Goal: Task Accomplishment & Management: Complete application form

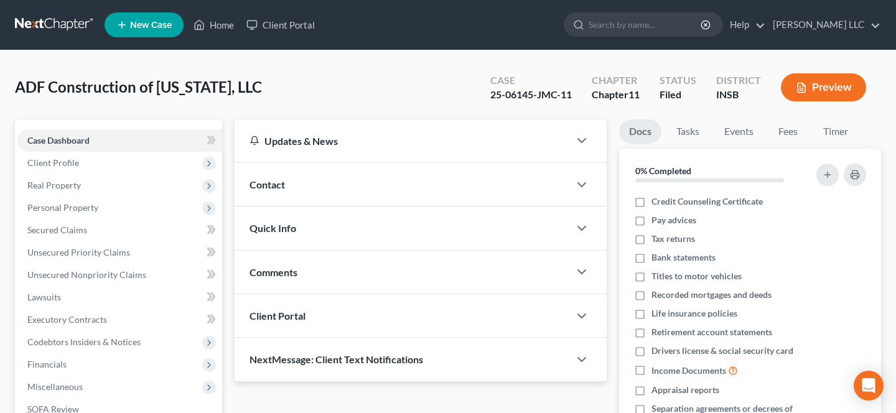
click at [814, 85] on button "Preview" at bounding box center [823, 87] width 85 height 28
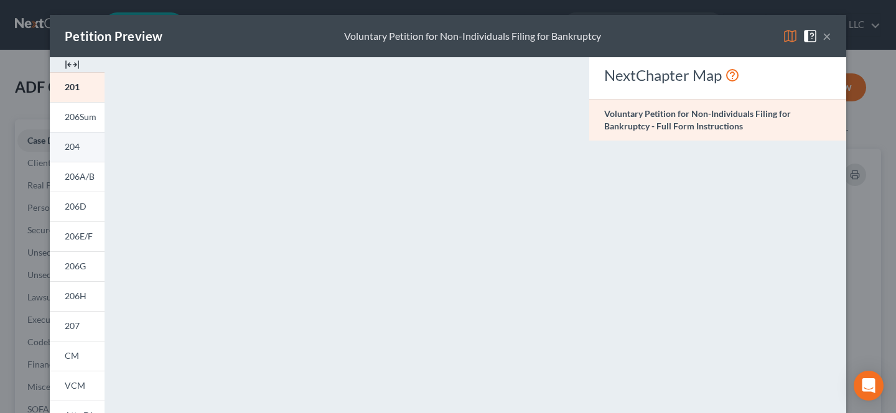
click at [67, 150] on span "204" at bounding box center [72, 146] width 15 height 11
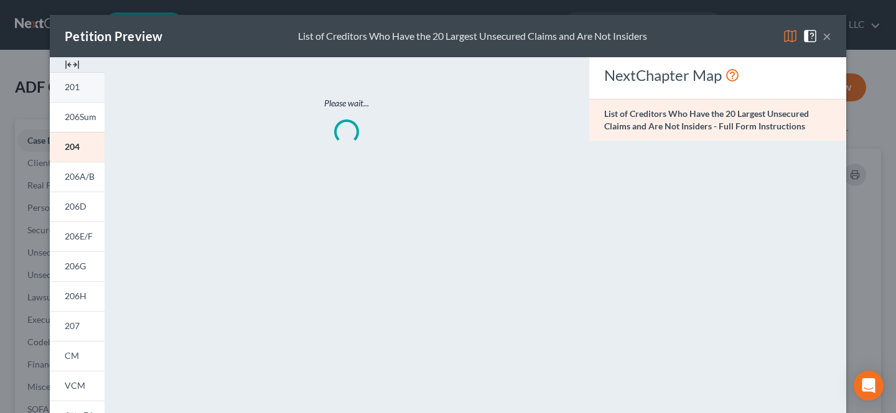
click at [93, 87] on link "201" at bounding box center [77, 87] width 55 height 30
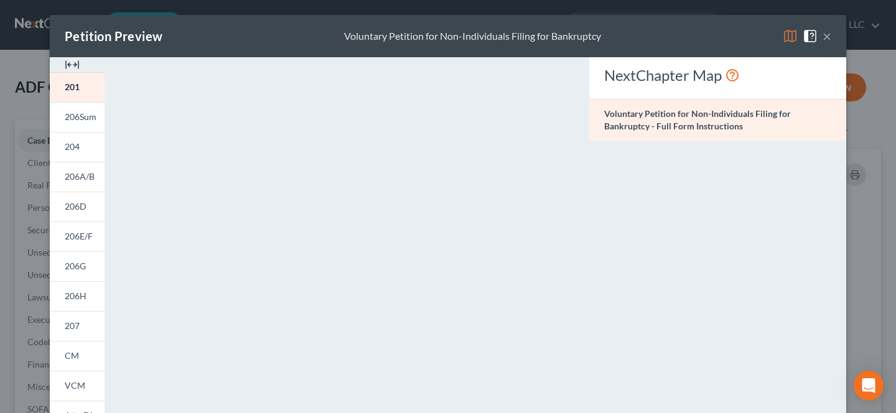
click at [873, 255] on div "Petition Preview Voluntary Petition for Non-Individuals Filing for Bankruptcy ×…" at bounding box center [448, 206] width 896 height 413
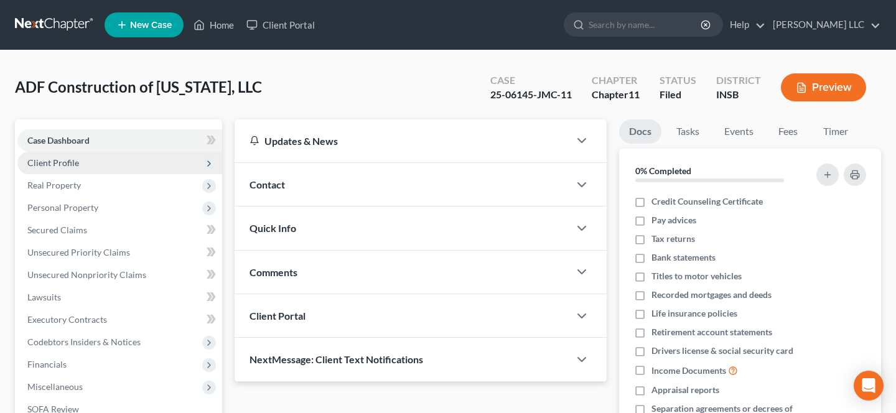
click at [96, 171] on span "Client Profile" at bounding box center [119, 163] width 205 height 22
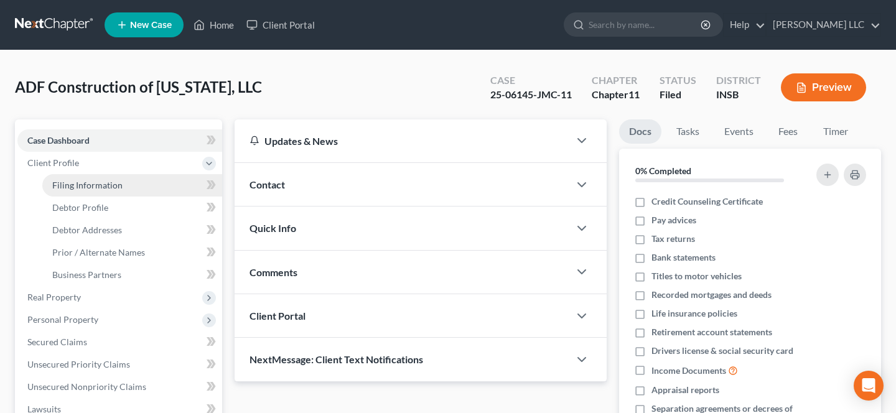
click at [102, 188] on span "Filing Information" at bounding box center [87, 185] width 70 height 11
select select "5"
select select "1"
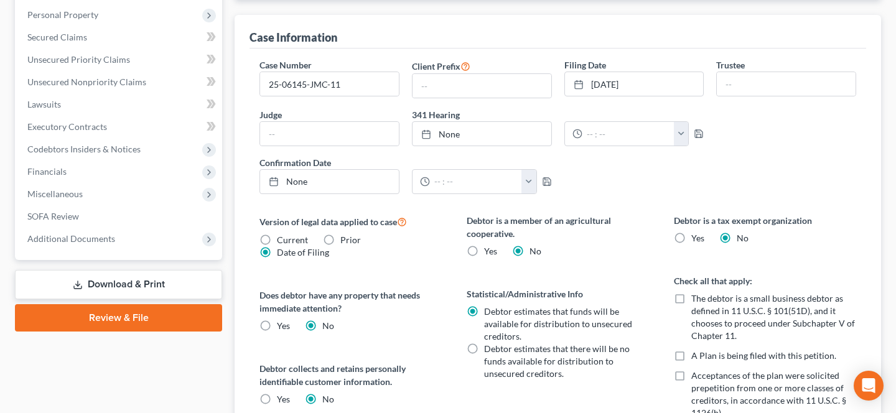
scroll to position [308, 0]
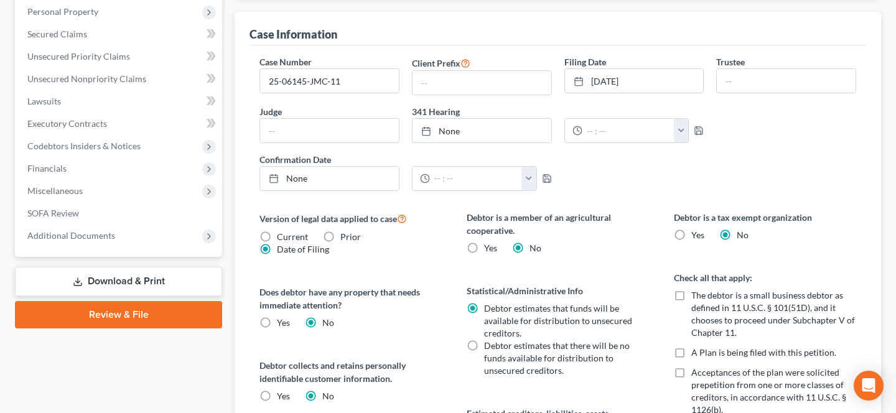
click at [277, 237] on label "Current" at bounding box center [292, 237] width 31 height 12
click at [282, 237] on input "Current" at bounding box center [286, 235] width 8 height 8
radio input "true"
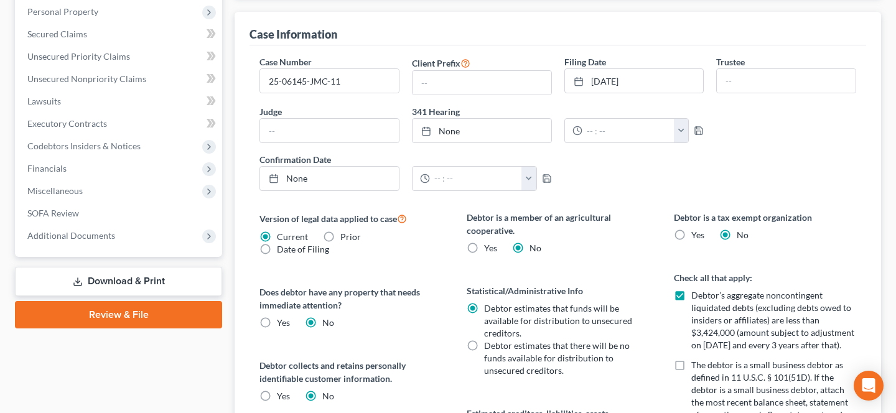
click at [277, 250] on label "Date of Filing" at bounding box center [303, 249] width 52 height 12
click at [282, 250] on input "Date of Filing" at bounding box center [286, 247] width 8 height 8
radio input "true"
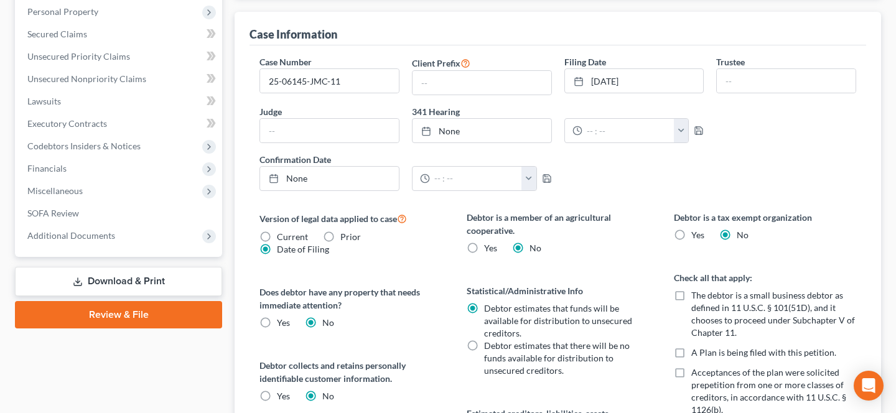
click at [277, 236] on label "Current" at bounding box center [292, 237] width 31 height 12
click at [282, 236] on input "Current" at bounding box center [286, 235] width 8 height 8
radio input "true"
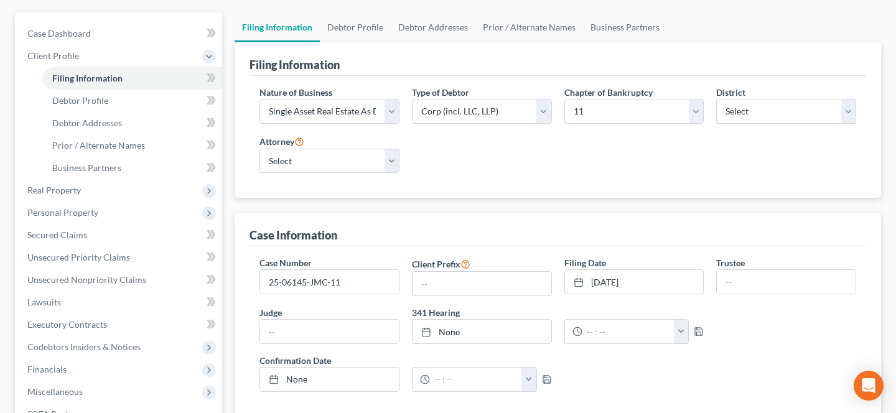
scroll to position [0, 0]
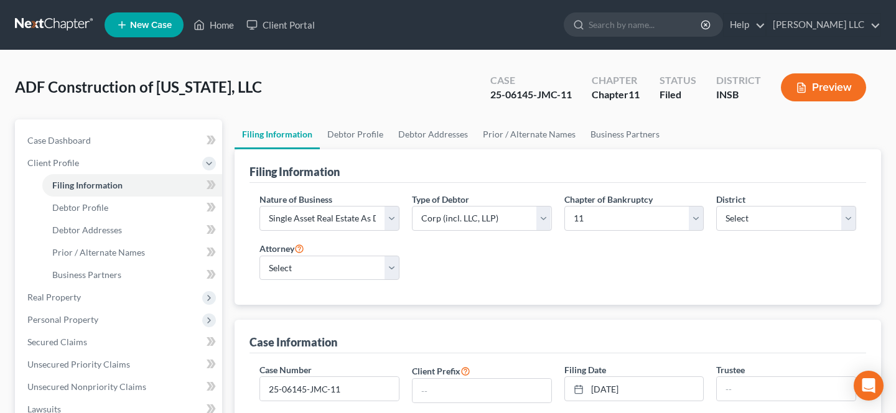
click at [812, 92] on button "Preview" at bounding box center [823, 87] width 85 height 28
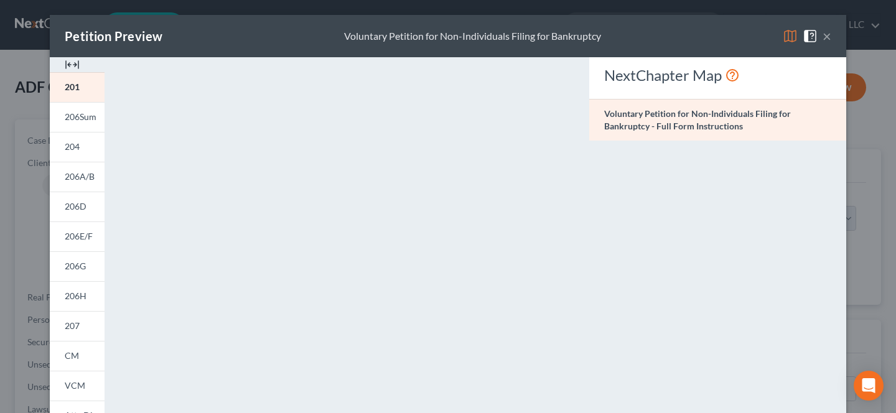
click at [878, 212] on div "Petition Preview Voluntary Petition for Non-Individuals Filing for Bankruptcy ×…" at bounding box center [448, 206] width 896 height 413
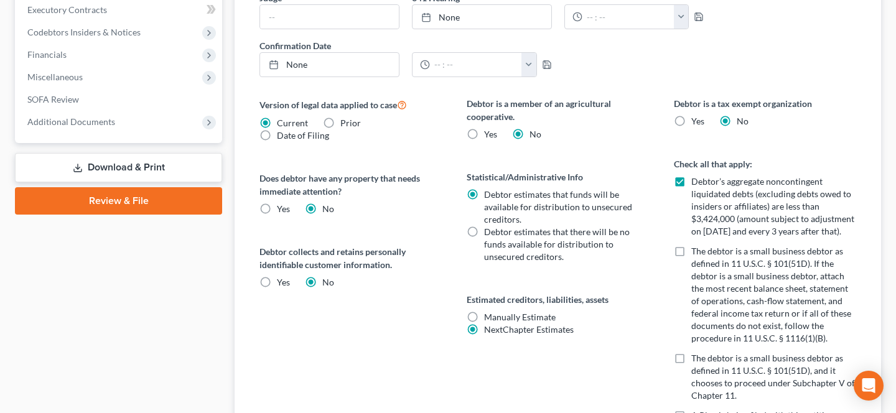
scroll to position [425, 0]
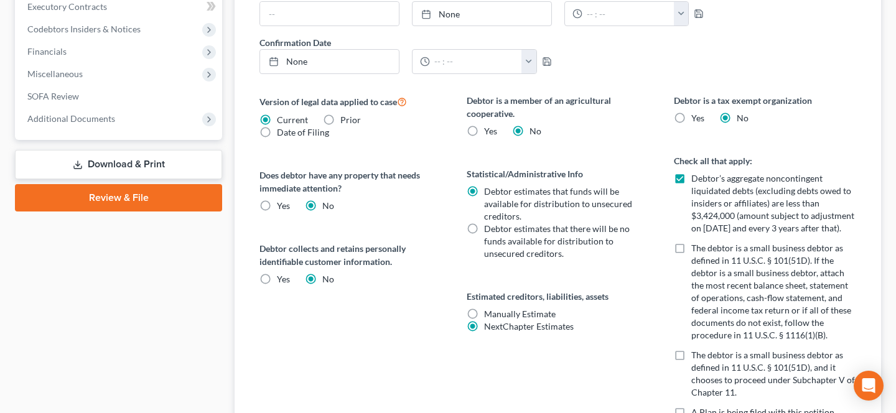
click at [277, 133] on label "Date of Filing" at bounding box center [303, 132] width 52 height 12
click at [282, 133] on input "Date of Filing" at bounding box center [286, 130] width 8 height 8
radio input "true"
radio input "false"
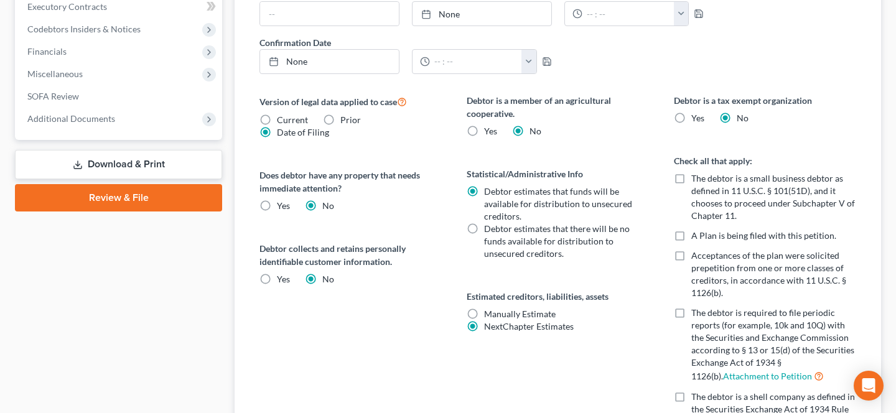
click at [340, 120] on label "Prior" at bounding box center [350, 120] width 21 height 12
click at [345, 120] on input "Prior" at bounding box center [349, 118] width 8 height 8
radio input "true"
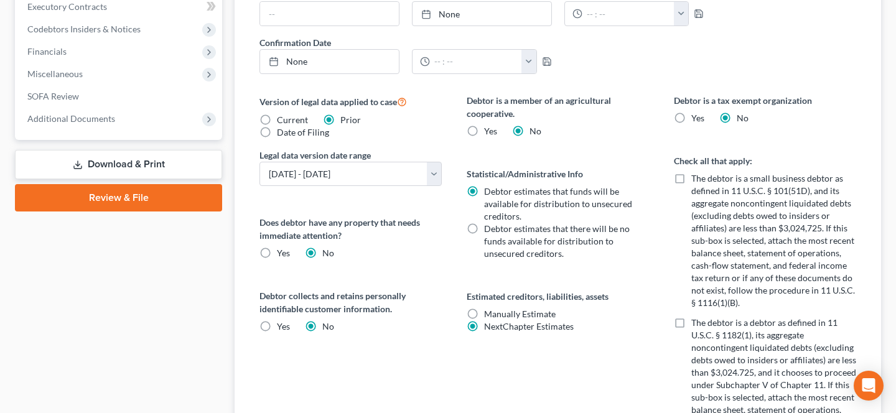
click at [277, 132] on label "Date of Filing" at bounding box center [303, 132] width 52 height 12
click at [282, 132] on input "Date of Filing" at bounding box center [286, 130] width 8 height 8
radio input "true"
radio input "false"
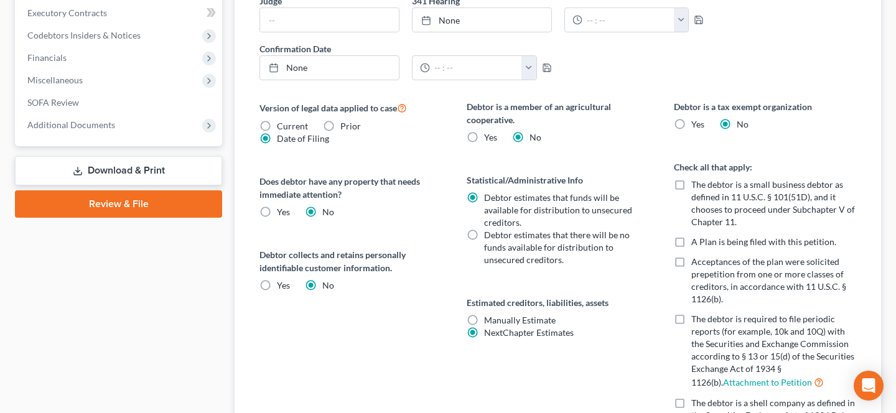
scroll to position [418, 0]
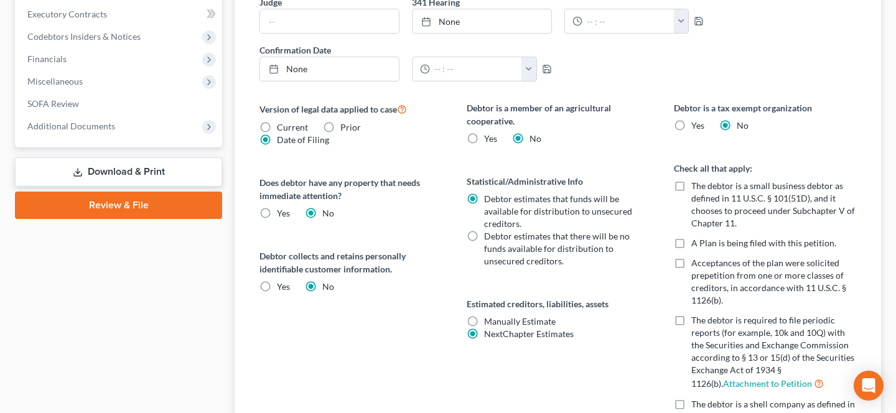
click at [277, 127] on label "Current" at bounding box center [292, 127] width 31 height 12
click at [282, 127] on input "Current" at bounding box center [286, 125] width 8 height 8
radio input "true"
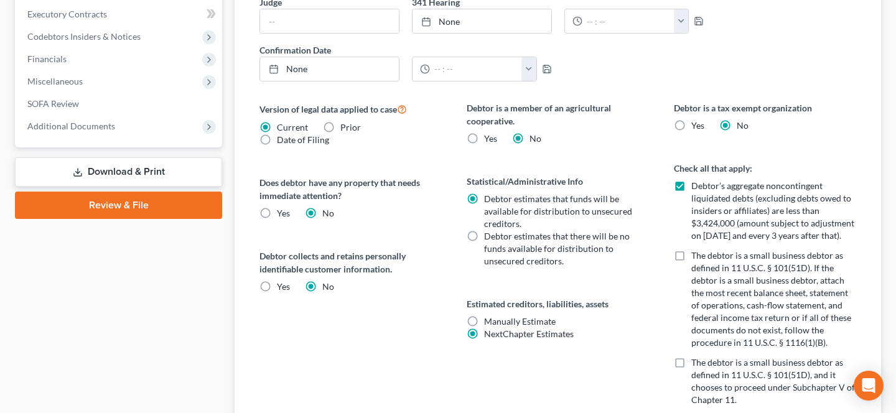
click at [277, 141] on label "Date of Filing" at bounding box center [303, 140] width 52 height 12
click at [282, 141] on input "Date of Filing" at bounding box center [286, 138] width 8 height 8
radio input "true"
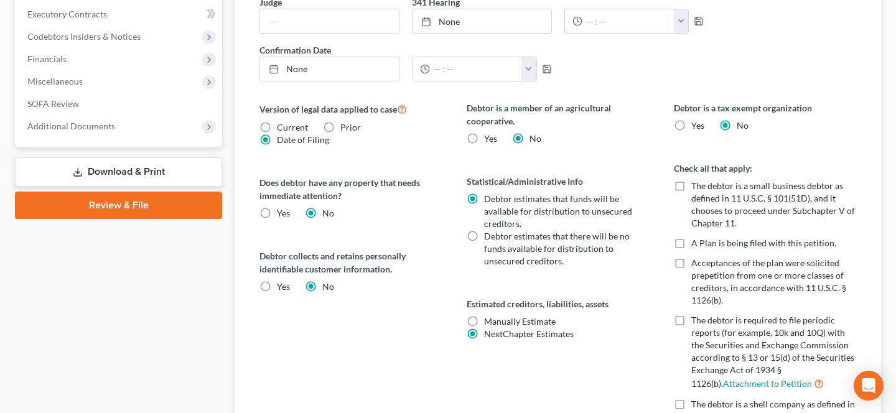
click at [277, 126] on label "Current" at bounding box center [292, 127] width 31 height 12
click at [282, 126] on input "Current" at bounding box center [286, 125] width 8 height 8
radio input "true"
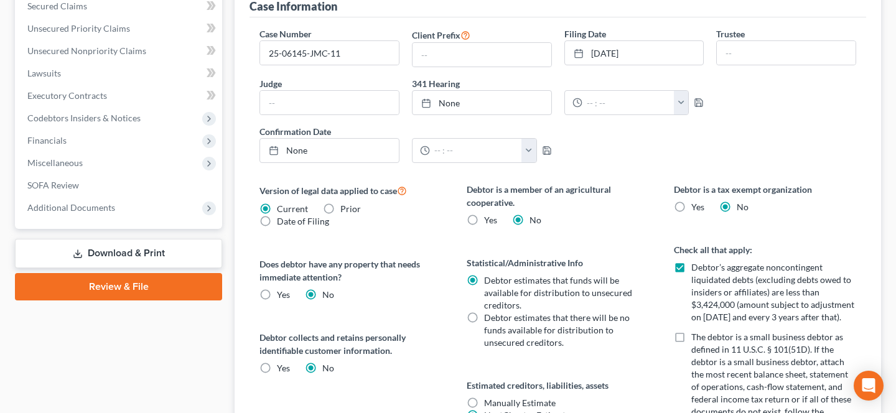
scroll to position [331, 0]
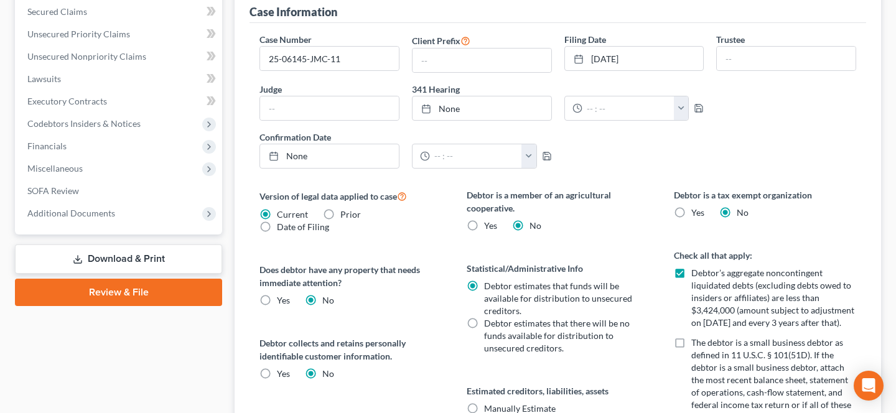
click at [277, 224] on label "Date of Filing" at bounding box center [303, 227] width 52 height 12
click at [282, 224] on input "Date of Filing" at bounding box center [286, 225] width 8 height 8
radio input "true"
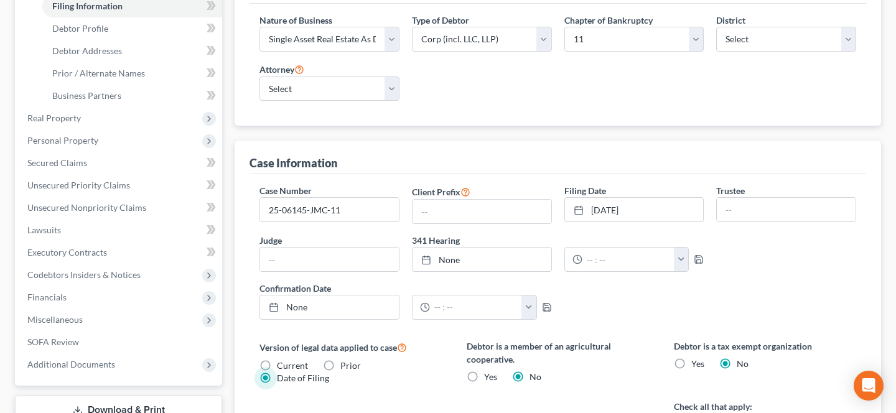
scroll to position [418, 0]
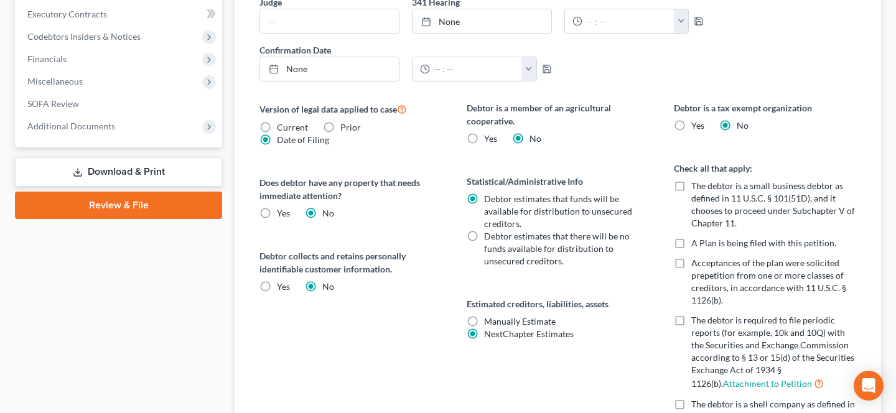
click at [277, 125] on label "Current" at bounding box center [292, 127] width 31 height 12
click at [282, 125] on input "Current" at bounding box center [286, 125] width 8 height 8
radio input "true"
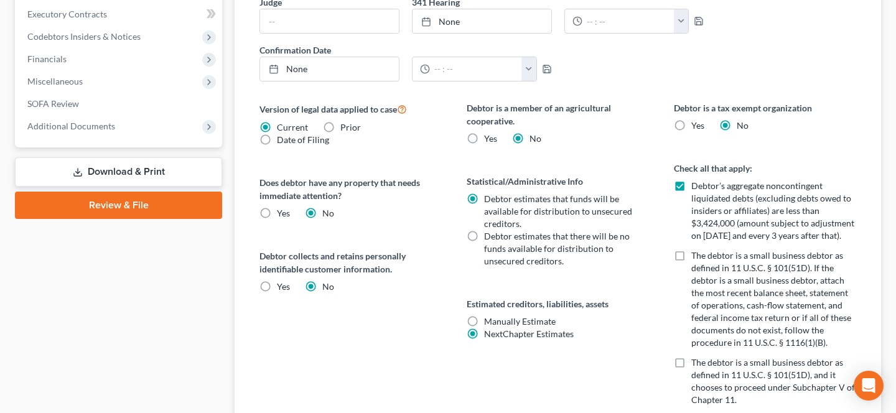
click at [277, 139] on label "Date of Filing" at bounding box center [303, 140] width 52 height 12
click at [282, 139] on input "Date of Filing" at bounding box center [286, 138] width 8 height 8
radio input "true"
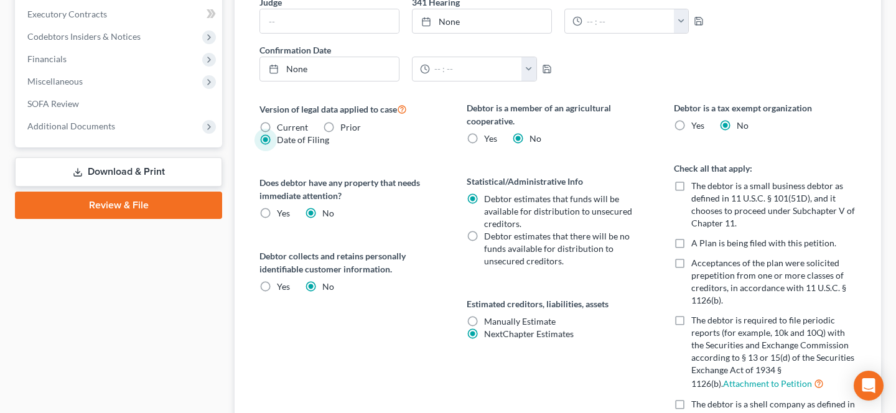
click at [277, 124] on label "Current" at bounding box center [292, 127] width 31 height 12
click at [282, 124] on input "Current" at bounding box center [286, 125] width 8 height 8
radio input "true"
radio input "false"
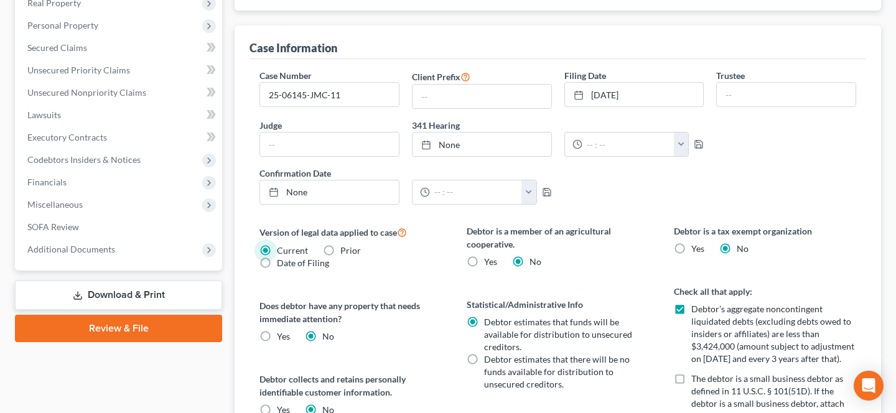
scroll to position [276, 0]
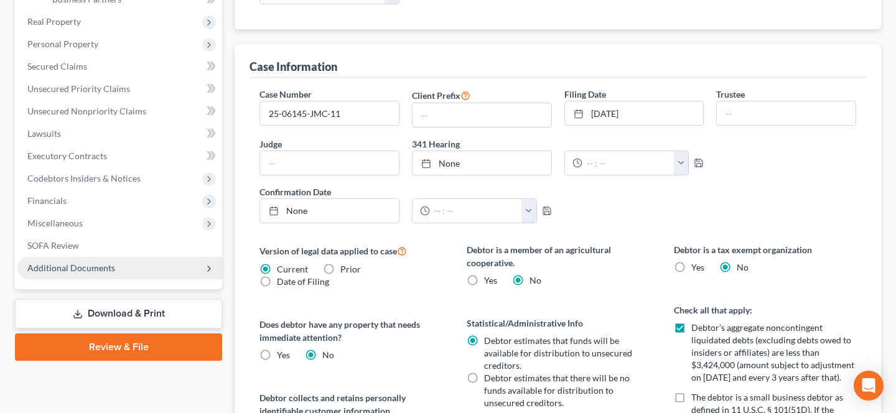
click at [140, 261] on span "Additional Documents" at bounding box center [119, 268] width 205 height 22
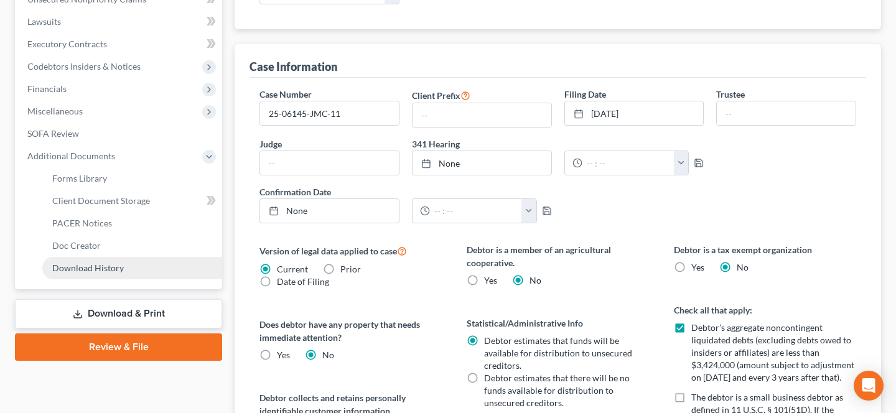
click at [134, 264] on link "Download History" at bounding box center [132, 268] width 180 height 22
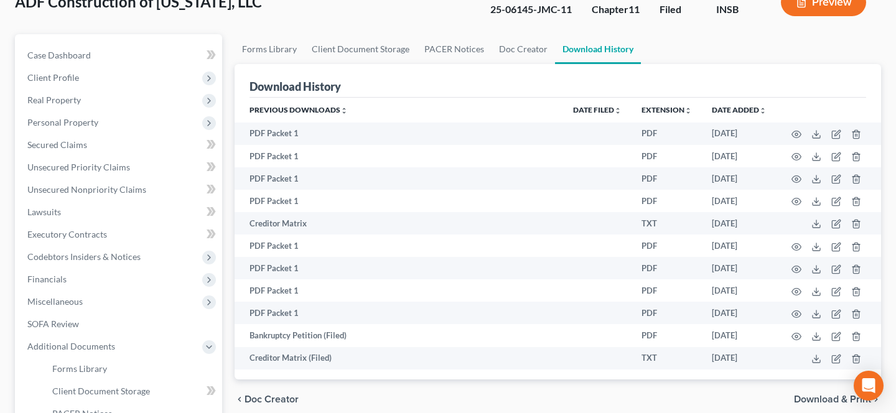
scroll to position [84, 0]
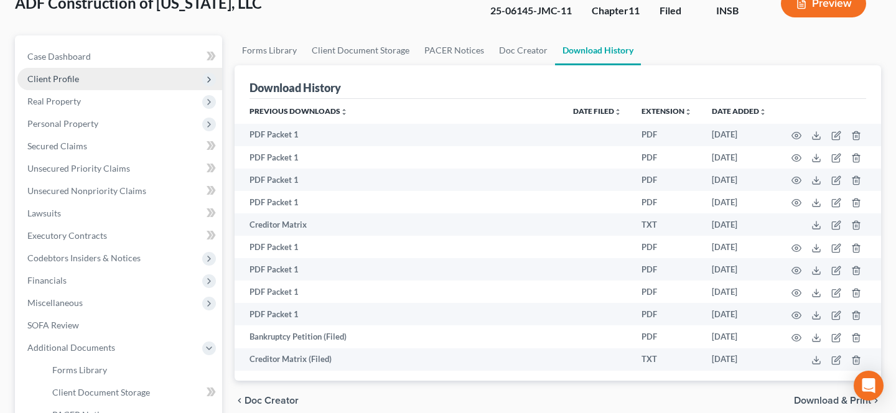
click at [106, 75] on span "Client Profile" at bounding box center [119, 79] width 205 height 22
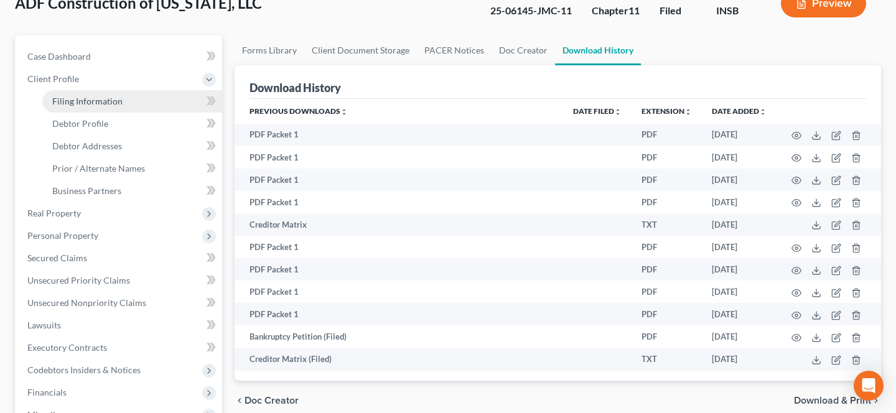
click at [103, 103] on span "Filing Information" at bounding box center [87, 101] width 70 height 11
select select "5"
select select "1"
select select "28"
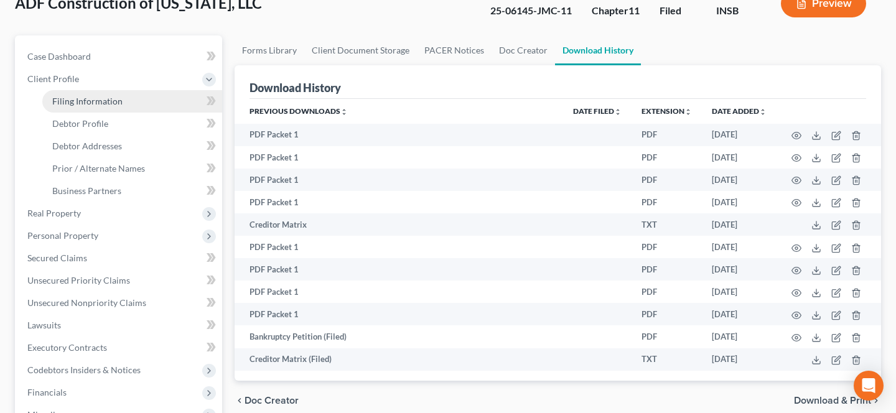
select select "0"
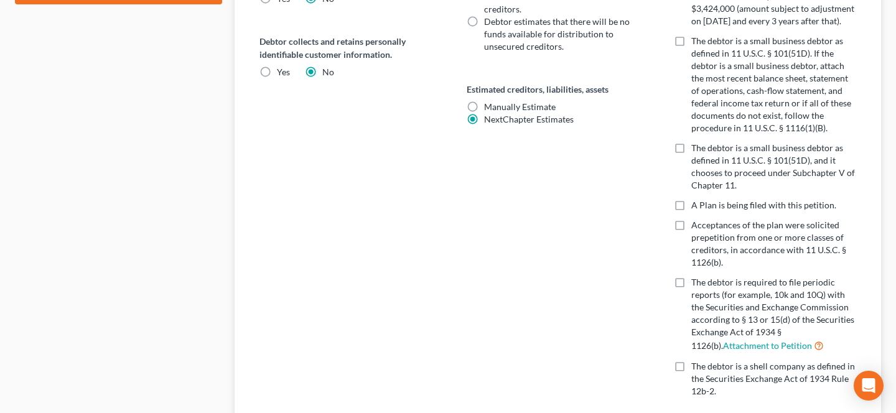
scroll to position [649, 0]
